Goal: Communication & Community: Answer question/provide support

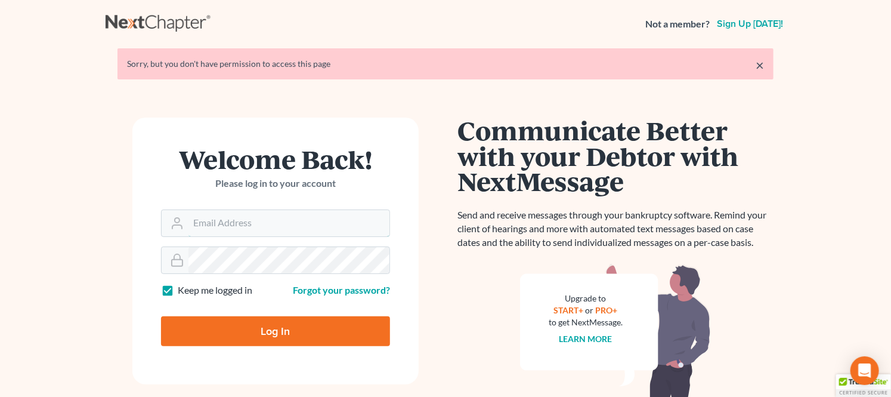
type input "[PERSON_NAME][EMAIL_ADDRESS][DOMAIN_NAME]"
click at [283, 340] on input "Log In" at bounding box center [275, 331] width 229 height 30
type input "Thinking..."
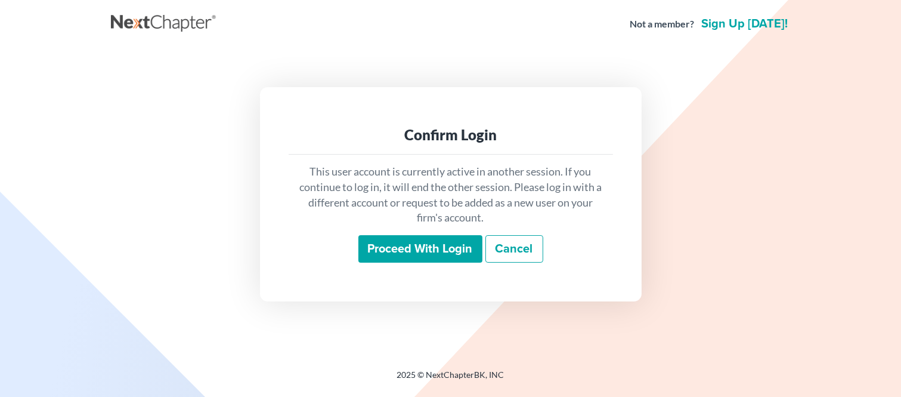
click at [411, 233] on div "This user account is currently active in another session. If you continue to lo…" at bounding box center [451, 212] width 324 height 117
click at [415, 247] on input "Proceed with login" at bounding box center [420, 248] width 124 height 27
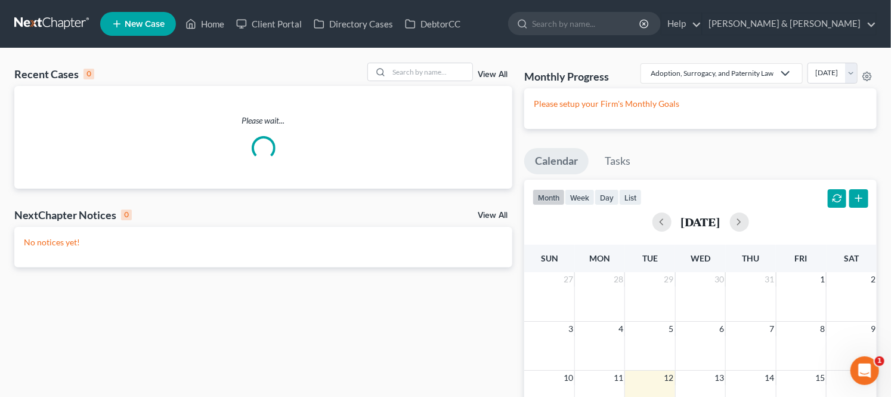
click at [868, 372] on icon "Open Intercom Messenger" at bounding box center [865, 370] width 20 height 20
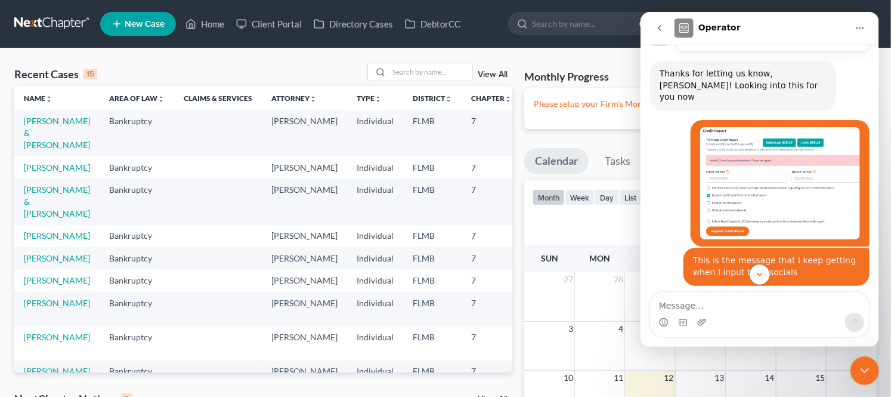
scroll to position [489, 0]
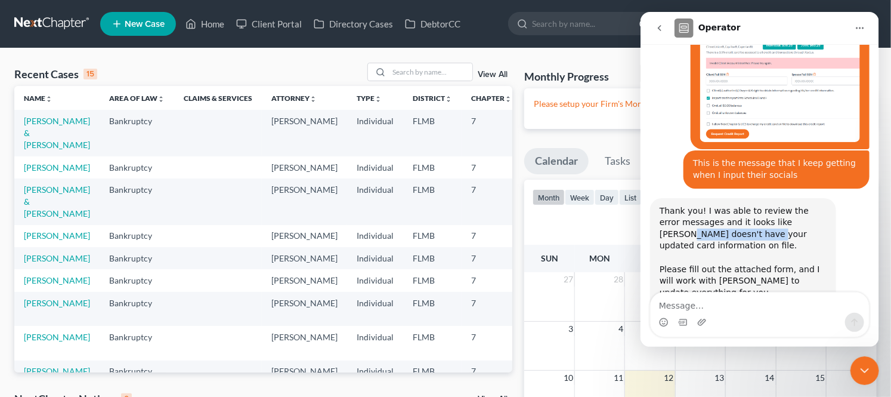
drag, startPoint x: 704, startPoint y: 187, endPoint x: 786, endPoint y: 178, distance: 82.1
click at [785, 205] on div "Thank you! I was able to review the error messages and it looks like Xactus doe…" at bounding box center [742, 252] width 167 height 94
click at [800, 205] on div "Thank you! I was able to review the error messages and it looks like Xactus doe…" at bounding box center [742, 252] width 167 height 94
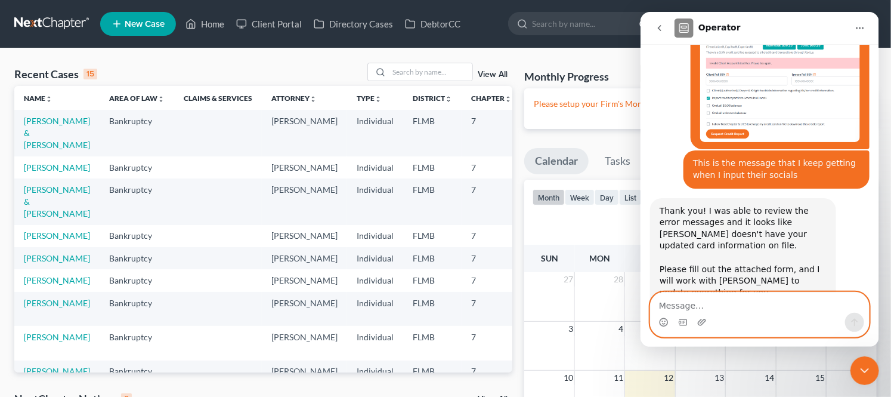
click at [767, 304] on textarea "Message…" at bounding box center [759, 302] width 218 height 20
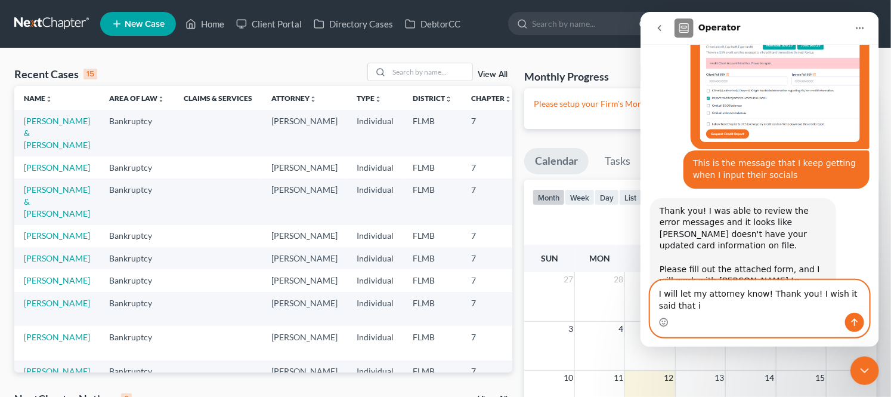
scroll to position [502, 0]
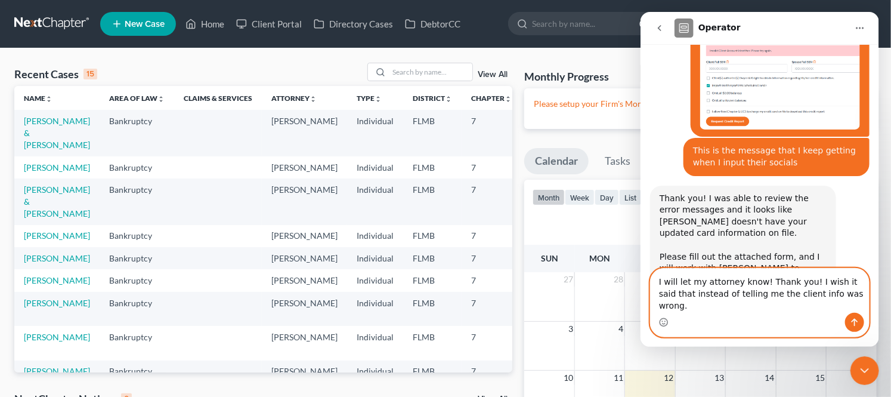
type textarea "I will let my attorney know! Thank you! I wish it said that instead of telling …"
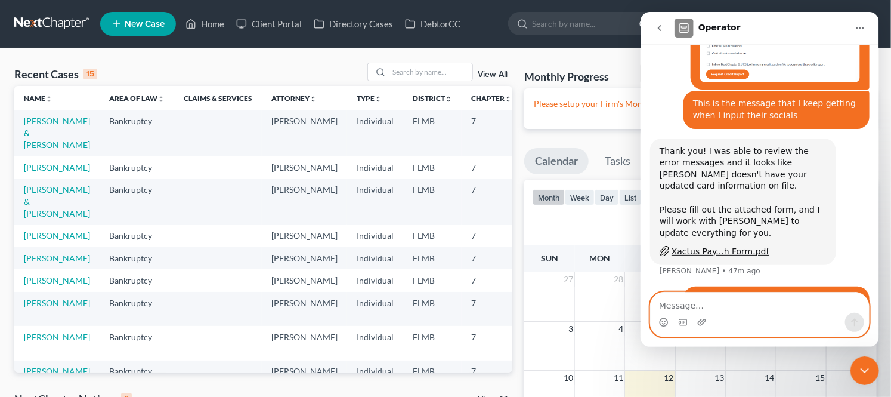
scroll to position [547, 0]
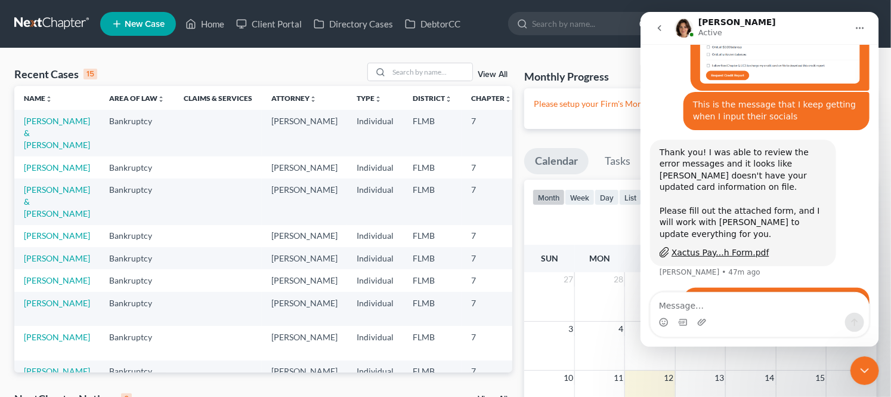
click at [862, 368] on icon "Close Intercom Messenger" at bounding box center [864, 370] width 14 height 14
